Goal: Navigation & Orientation: Go to known website

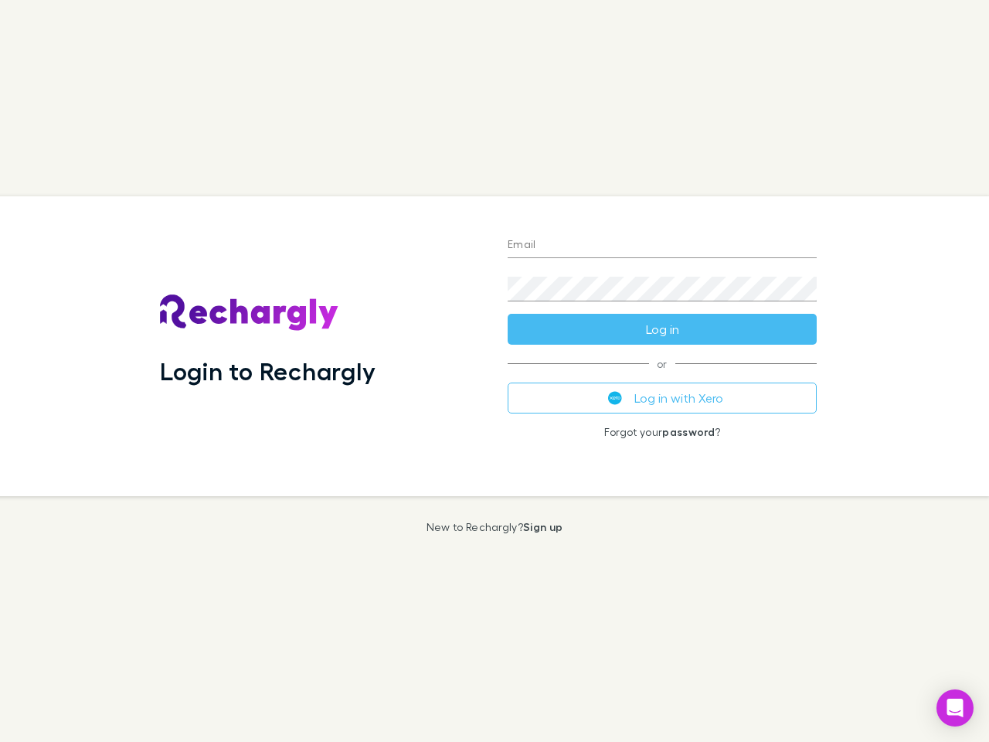
click at [495, 371] on div "Login to Rechargly" at bounding box center [322, 346] width 348 height 300
click at [662, 246] on input "Email" at bounding box center [662, 245] width 309 height 25
click at [662, 329] on button "Log in" at bounding box center [662, 329] width 309 height 31
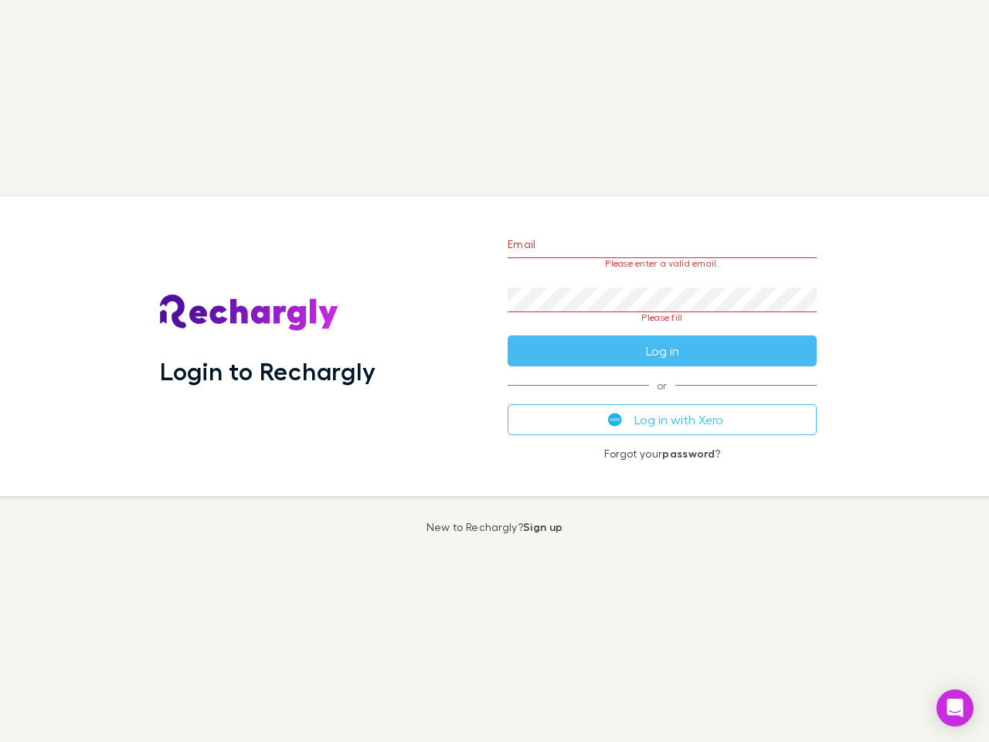
click at [662, 398] on div "Email Please enter a valid email. Password Please fill Log in or Log in with Xe…" at bounding box center [662, 346] width 334 height 300
click at [955, 708] on icon "Open Intercom Messenger" at bounding box center [955, 708] width 16 height 19
